Goal: Transaction & Acquisition: Purchase product/service

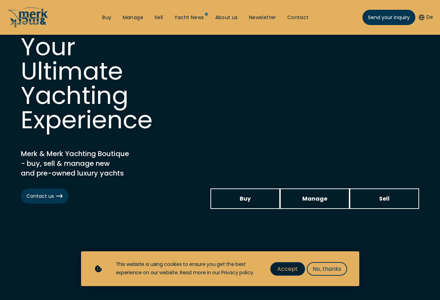
click at [295, 268] on span "Accept" at bounding box center [287, 269] width 21 height 9
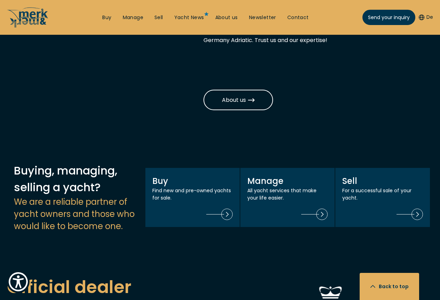
scroll to position [661, 0]
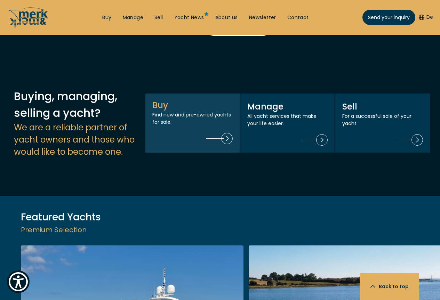
click at [208, 139] on div "Buy Find new and pre-owned yachts for sale." at bounding box center [192, 123] width 95 height 60
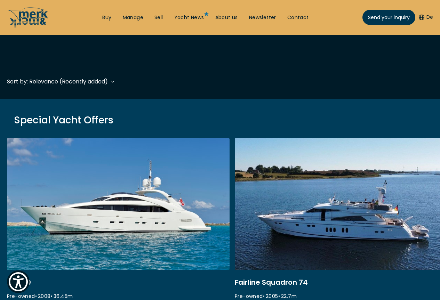
scroll to position [243, 0]
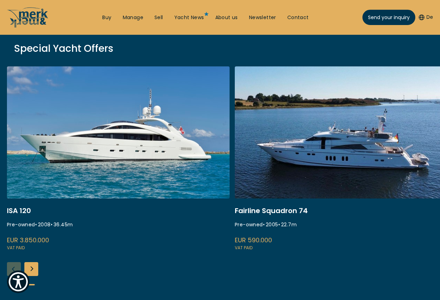
click at [296, 172] on link at bounding box center [346, 158] width 223 height 185
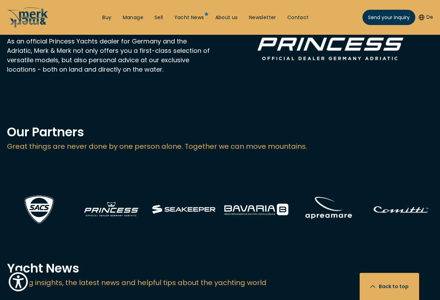
scroll to position [1008, 0]
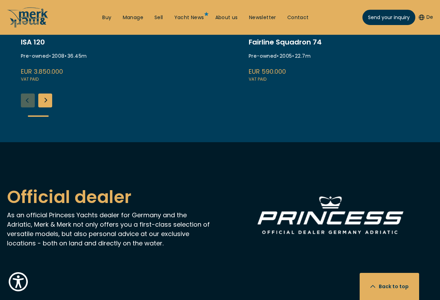
click at [45, 107] on div "Next slide" at bounding box center [45, 101] width 14 height 14
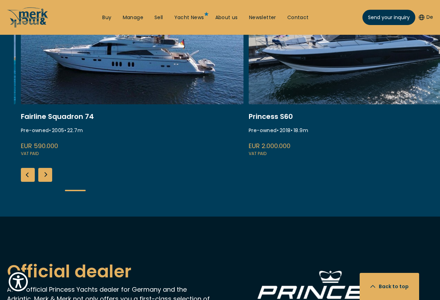
scroll to position [869, 0]
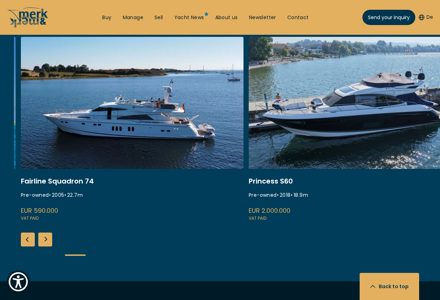
click at [398, 171] on link "princess s60" at bounding box center [360, 129] width 223 height 185
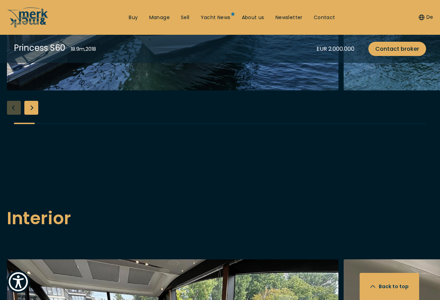
scroll to position [800, 0]
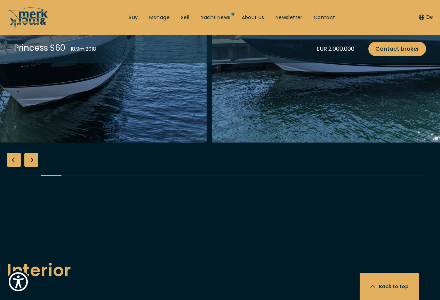
click at [212, 143] on img "button" at bounding box center [377, 31] width 331 height 223
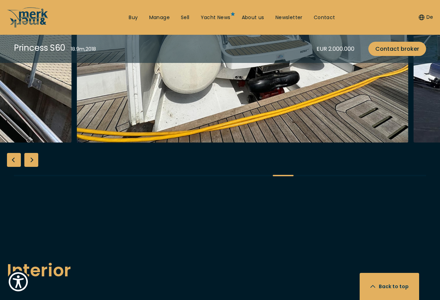
click at [169, 143] on img "button" at bounding box center [242, 31] width 331 height 223
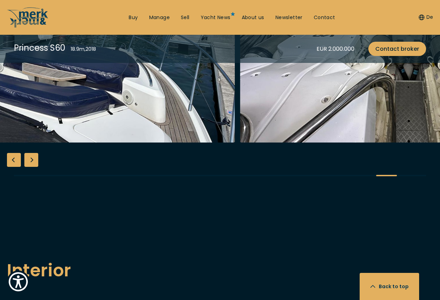
click at [167, 143] on img "button" at bounding box center [69, 31] width 331 height 223
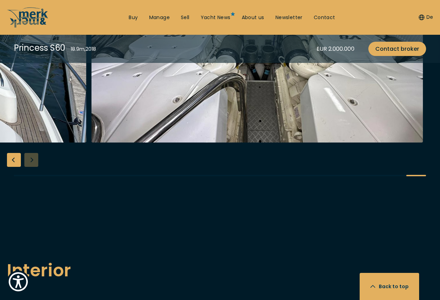
click at [169, 143] on img "button" at bounding box center [256, 31] width 331 height 223
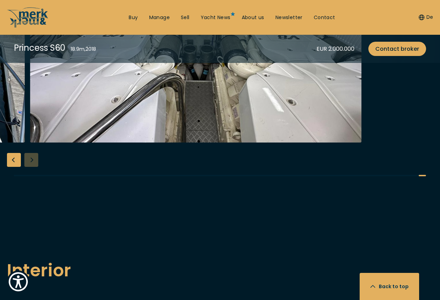
click at [152, 143] on img "button" at bounding box center [195, 31] width 331 height 223
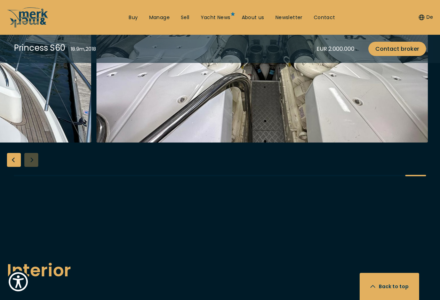
click at [391, 143] on img "button" at bounding box center [261, 31] width 331 height 223
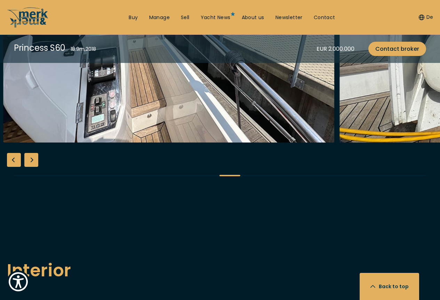
click at [313, 143] on img "button" at bounding box center [168, 31] width 331 height 223
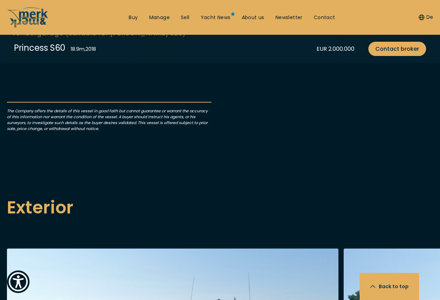
scroll to position [452, 0]
